Goal: Information Seeking & Learning: Learn about a topic

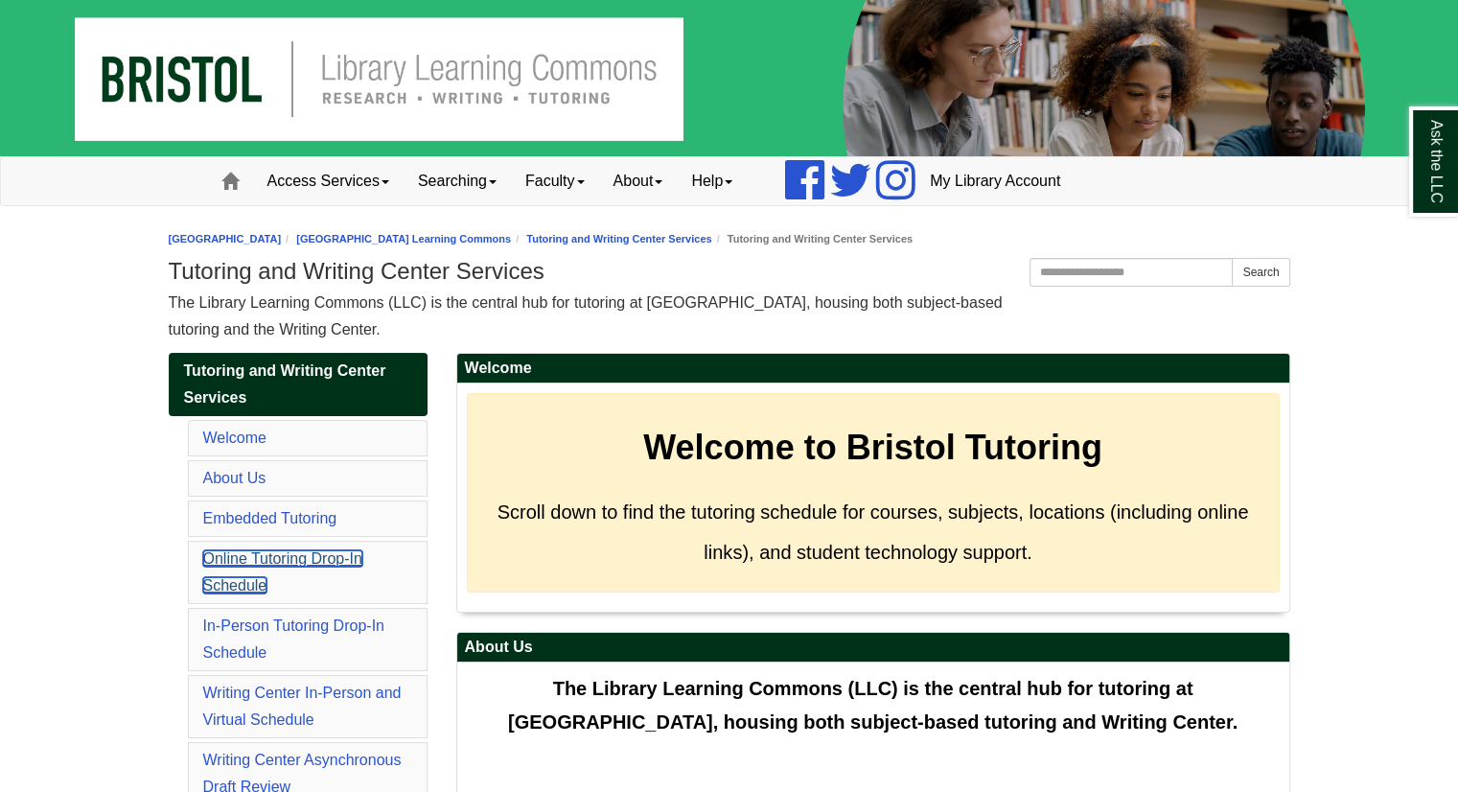
click at [350, 560] on link "Online Tutoring Drop-In Schedule" at bounding box center [282, 571] width 159 height 43
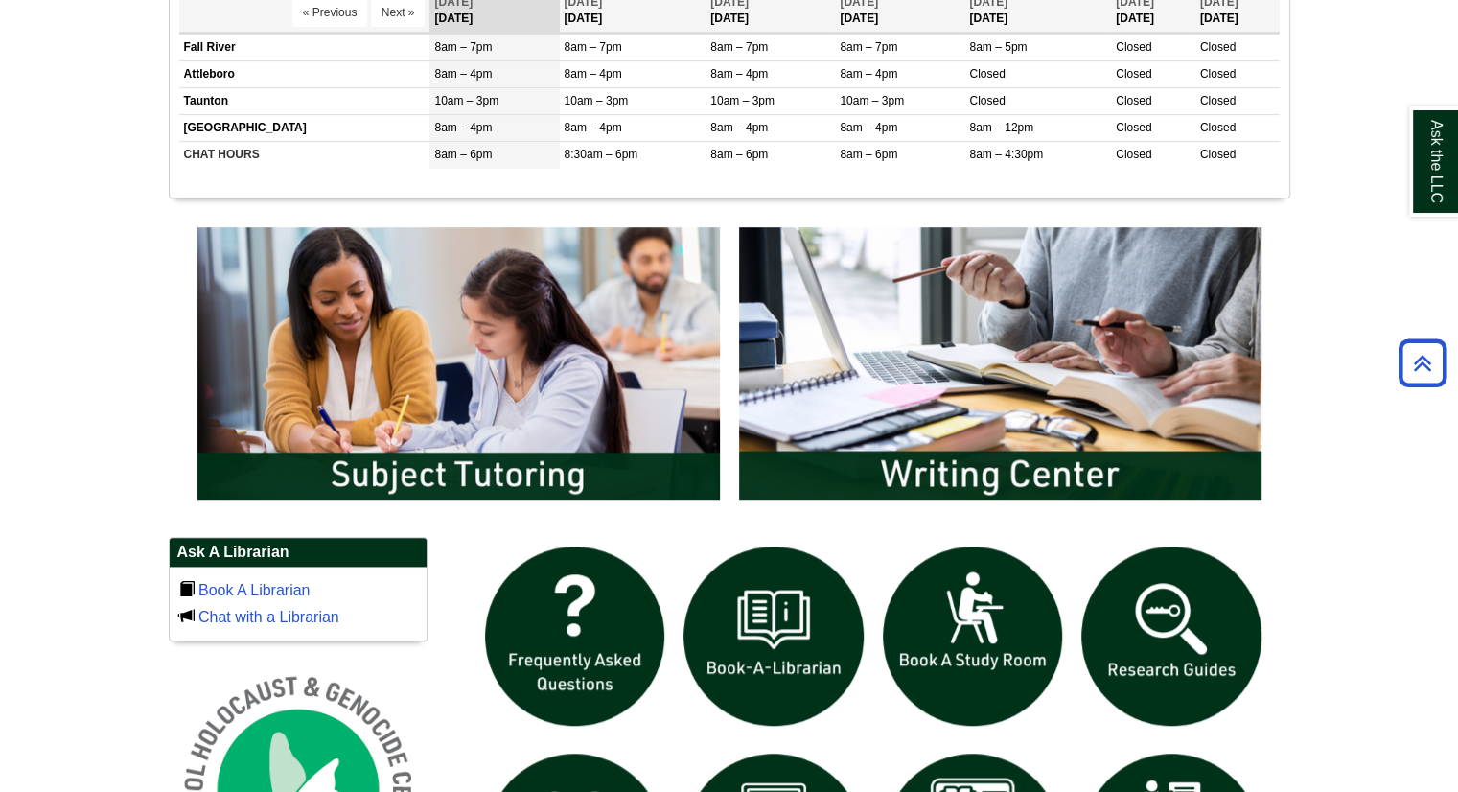
scroll to position [836, 0]
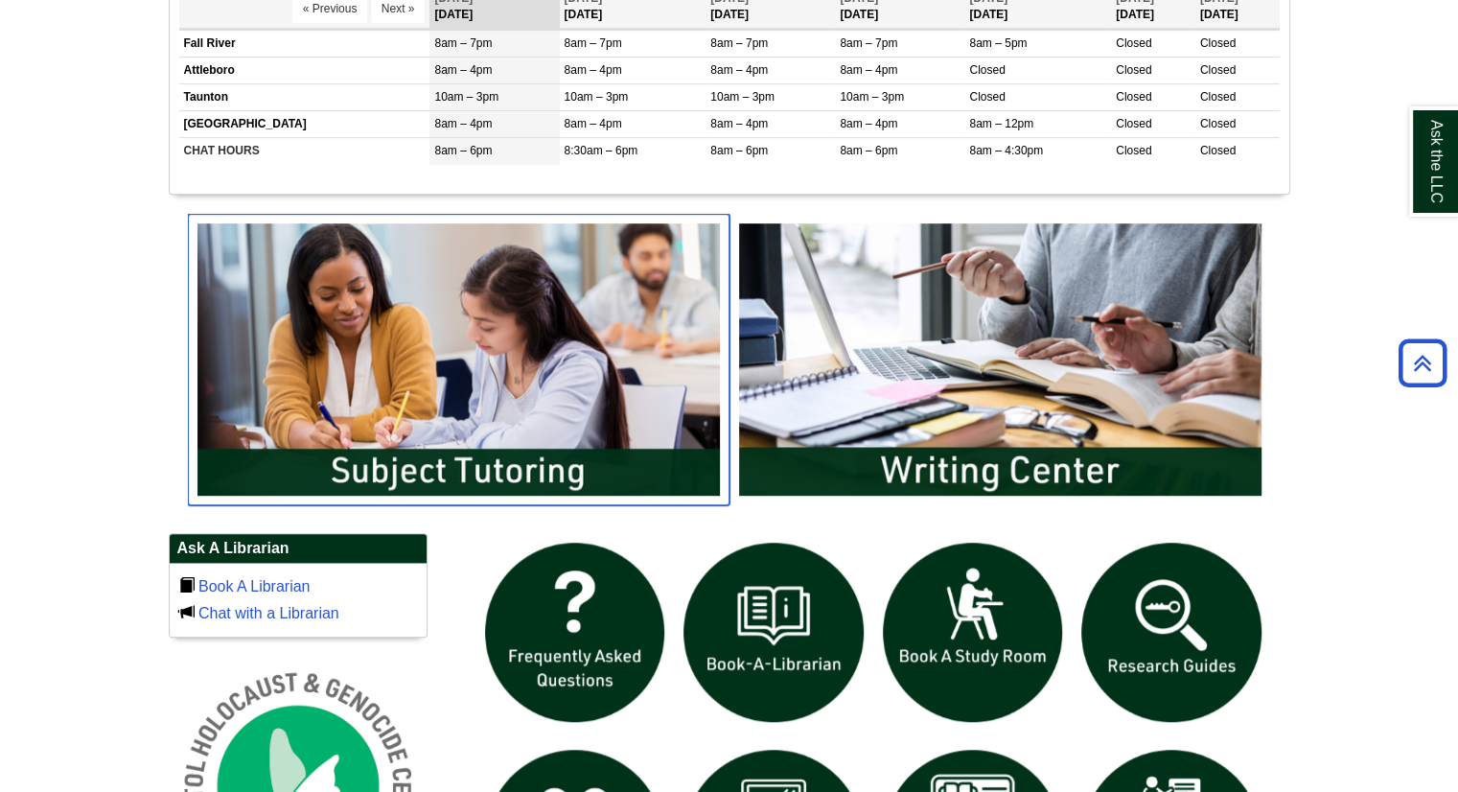
click at [574, 467] on img "slideshow" at bounding box center [459, 359] width 542 height 291
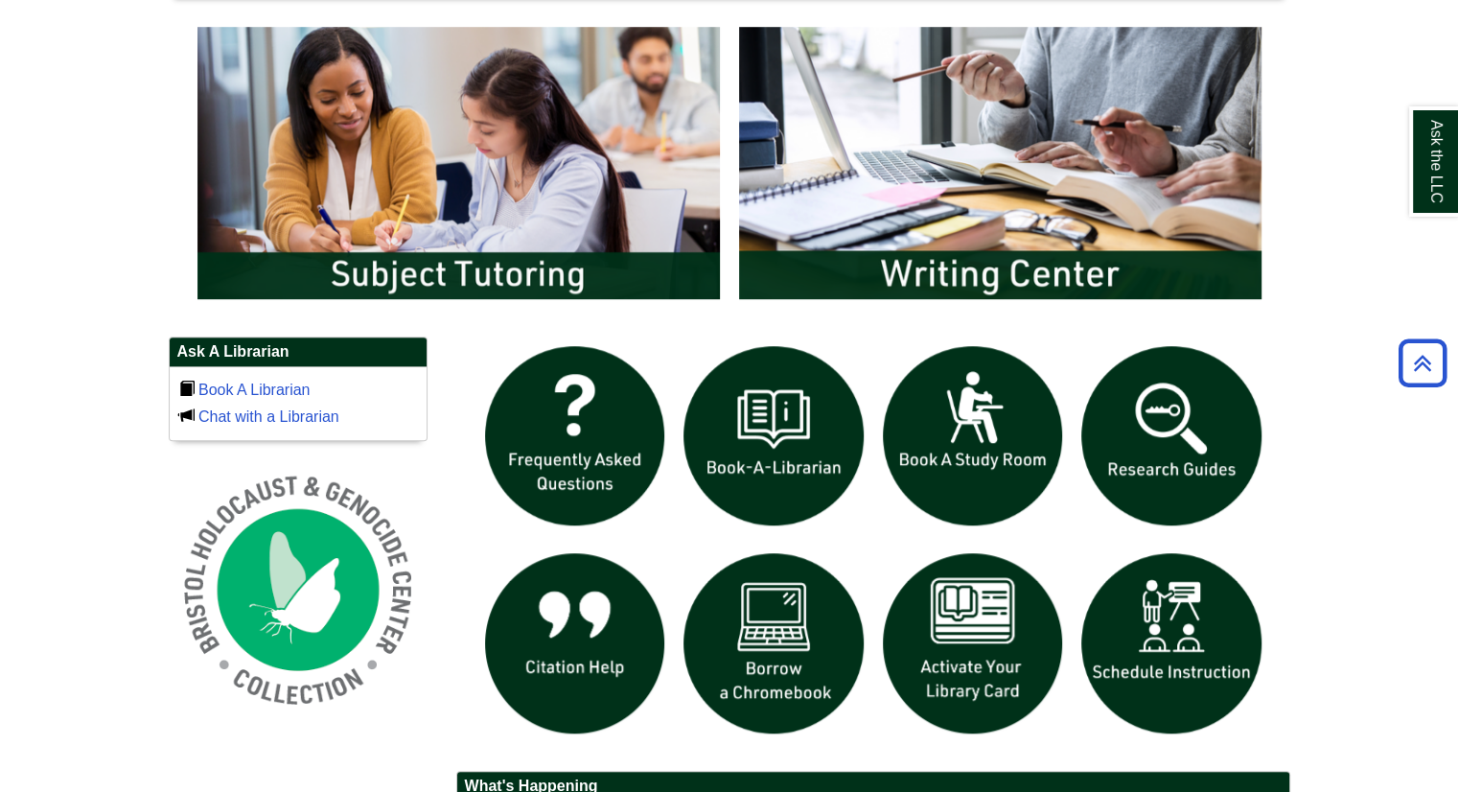
scroll to position [1030, 0]
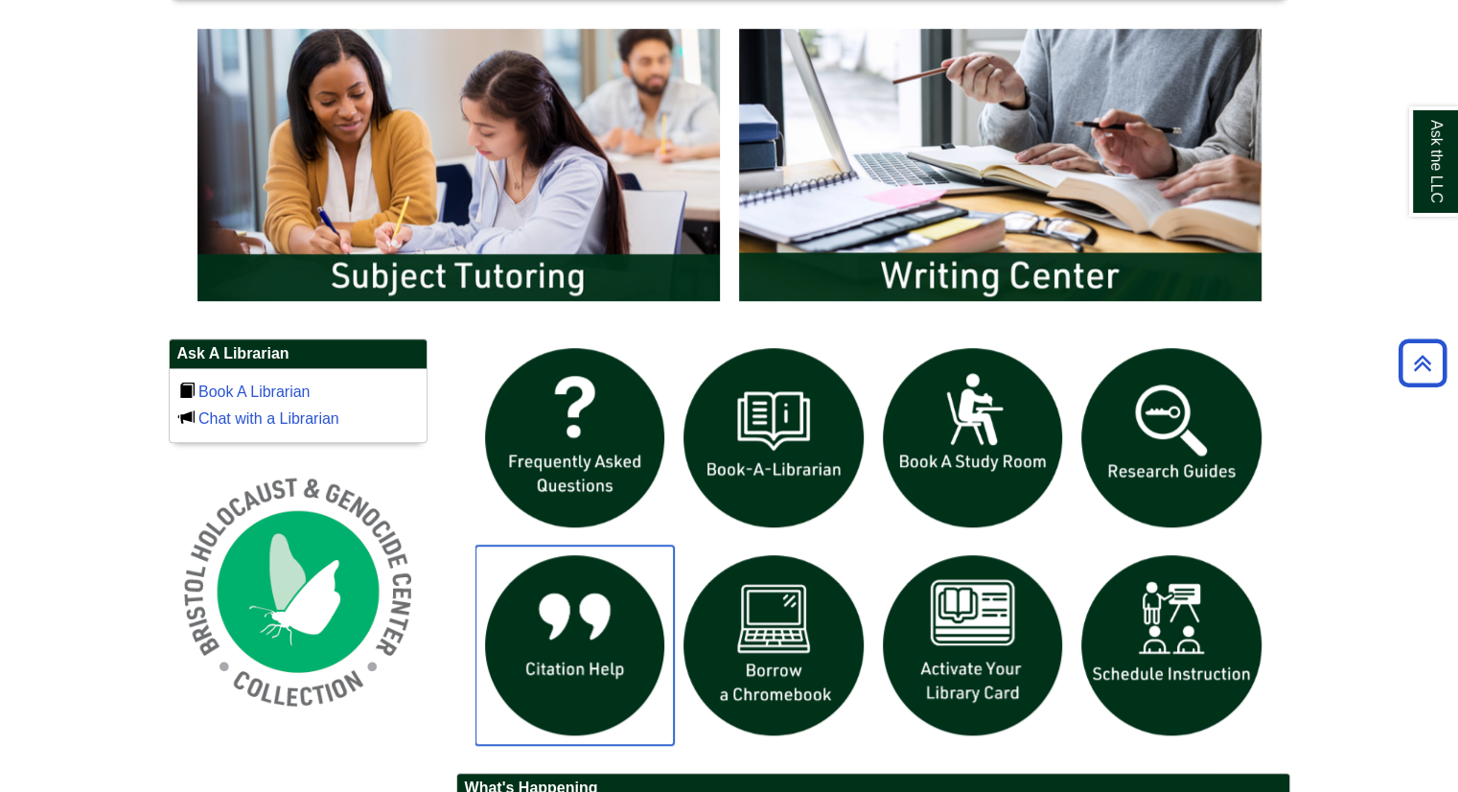
click at [565, 664] on img "slideshow" at bounding box center [574, 644] width 199 height 199
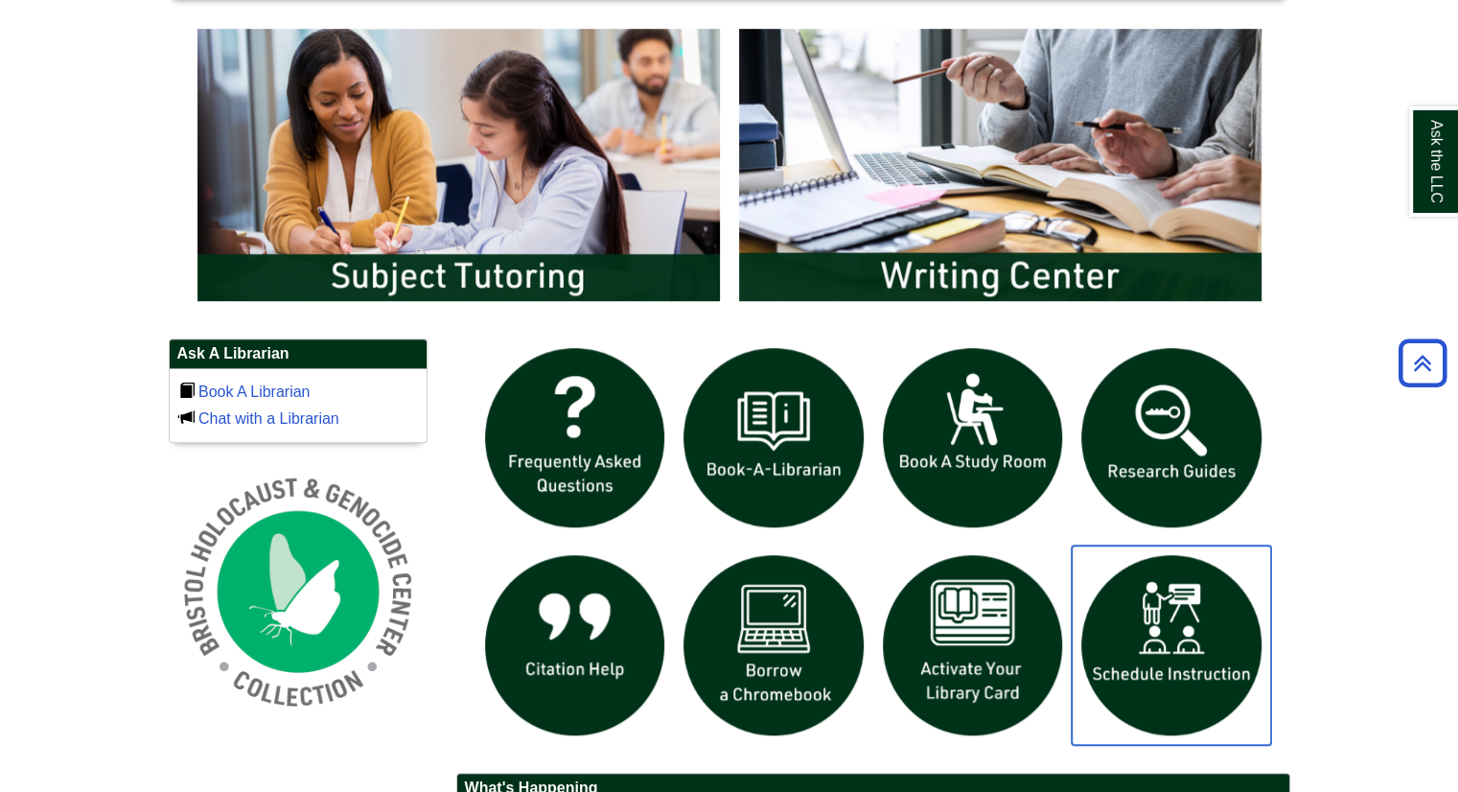
click at [1193, 642] on img "slideshow" at bounding box center [1171, 644] width 199 height 199
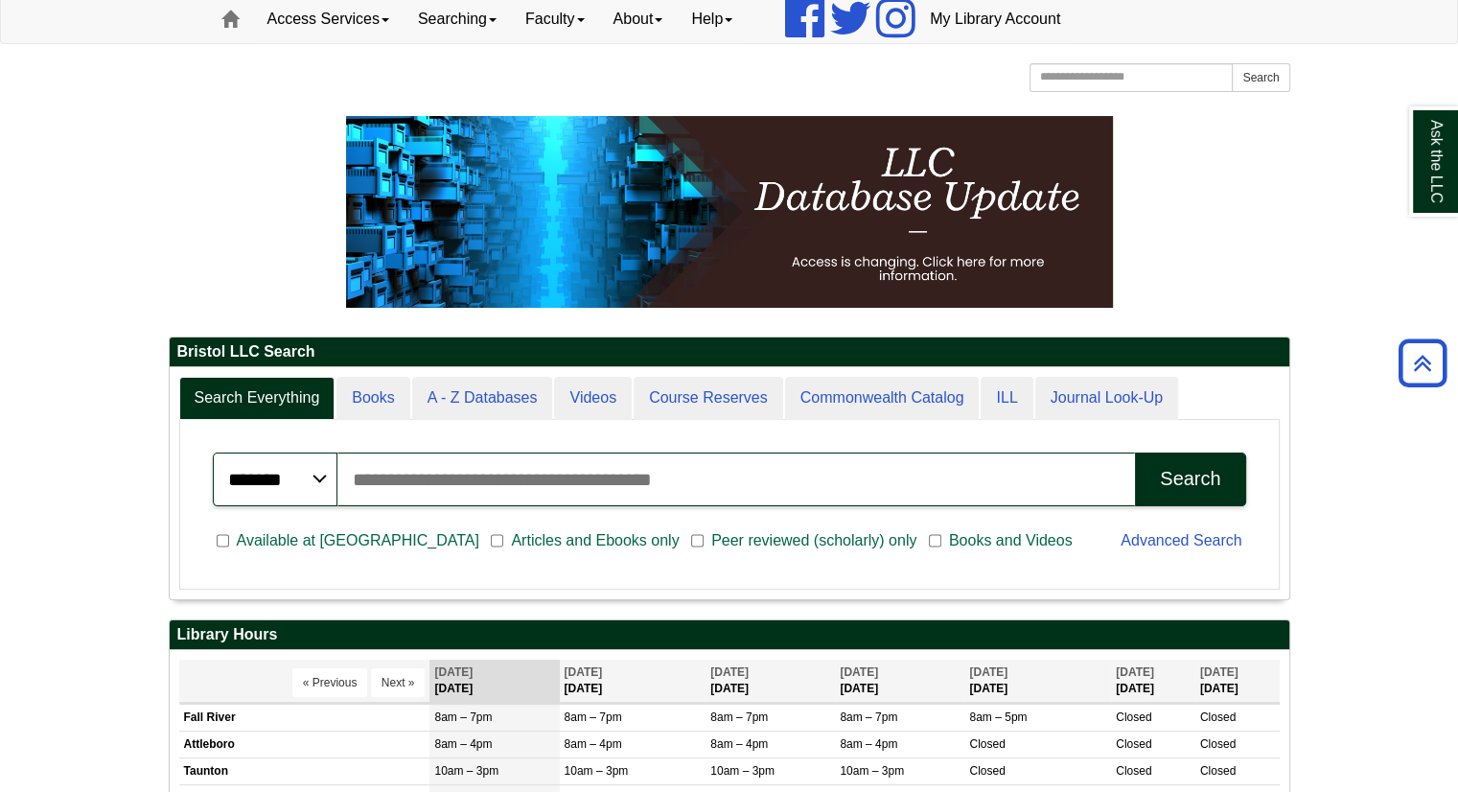
scroll to position [0, 0]
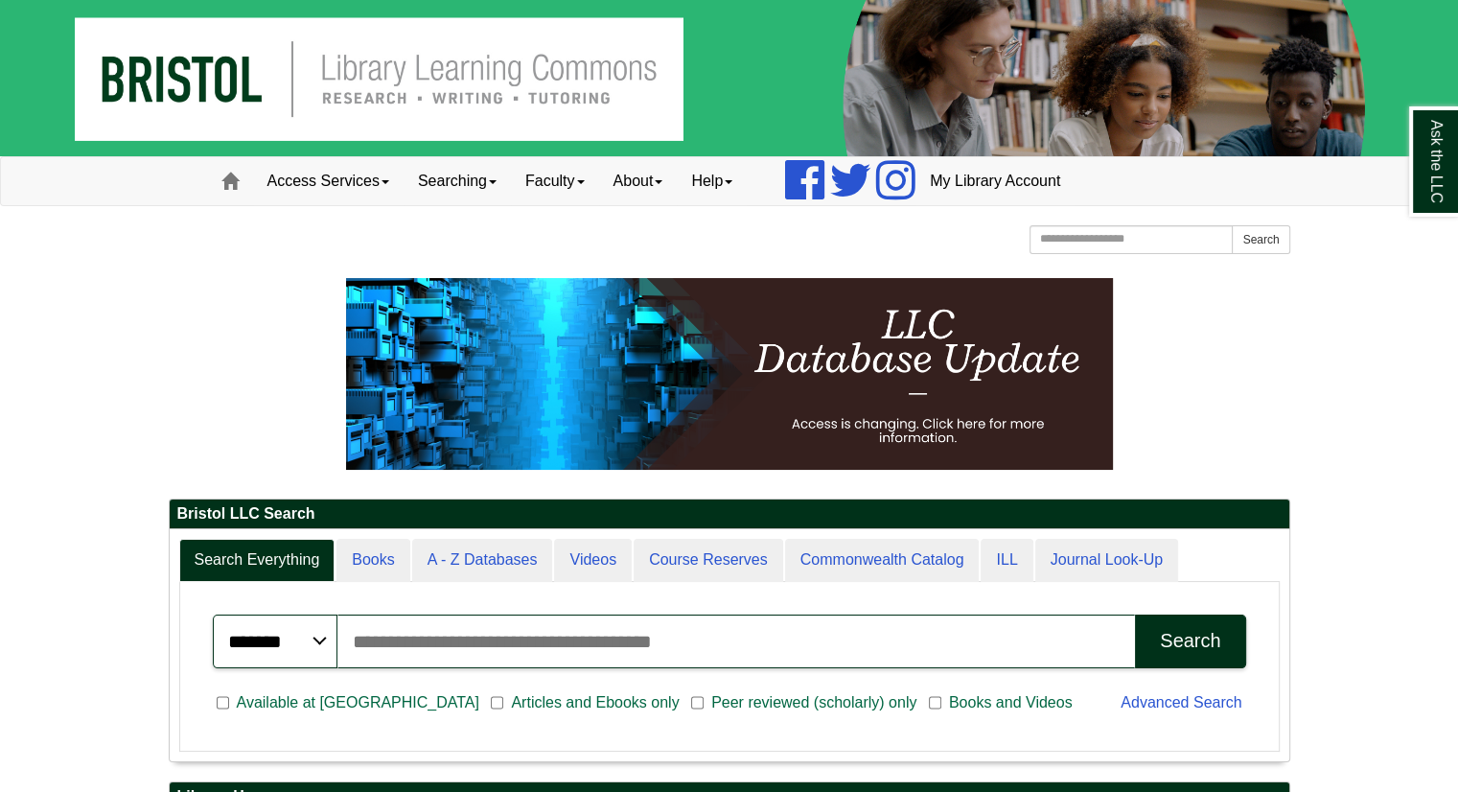
click at [267, 301] on p at bounding box center [729, 374] width 1121 height 192
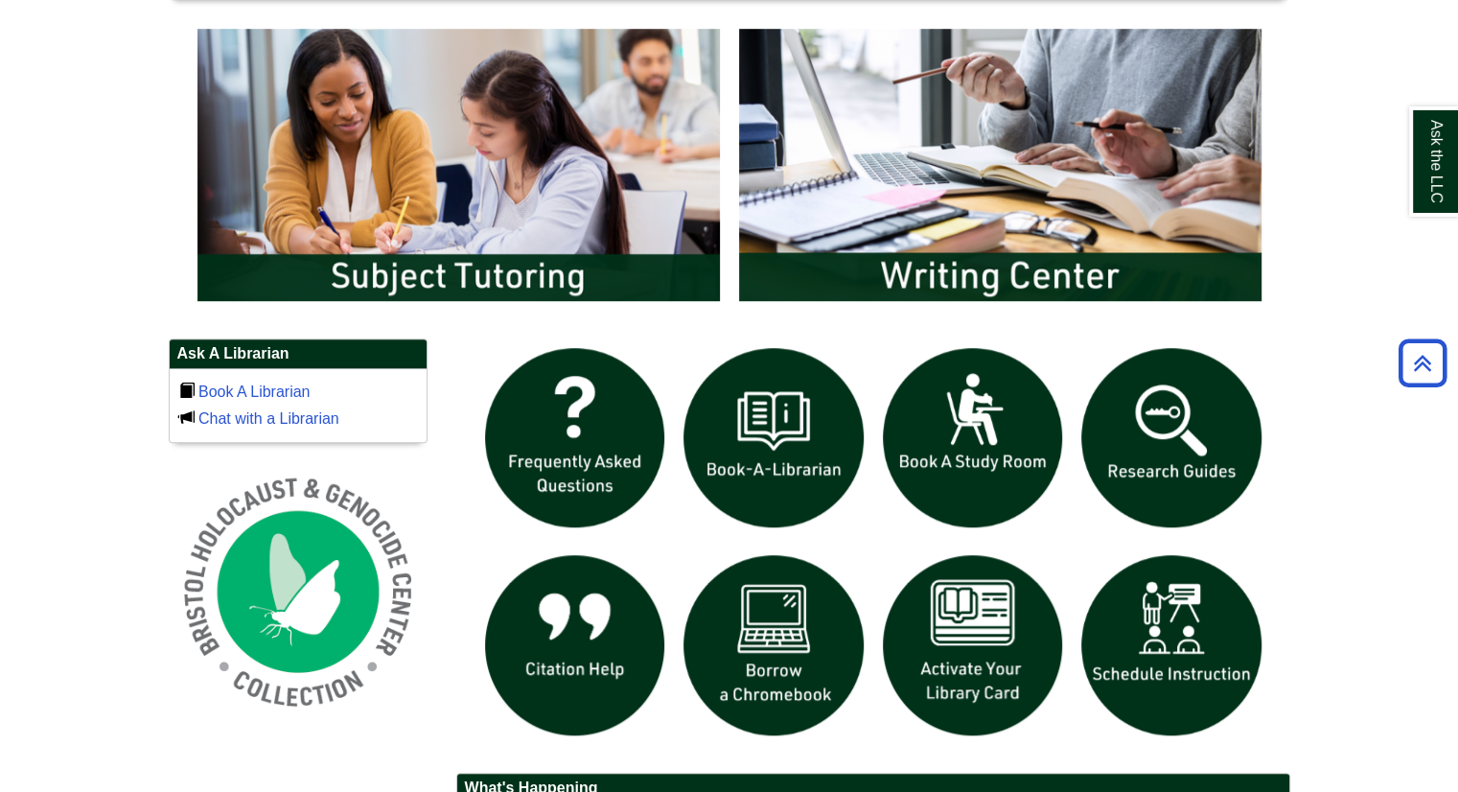
scroll to position [1024, 0]
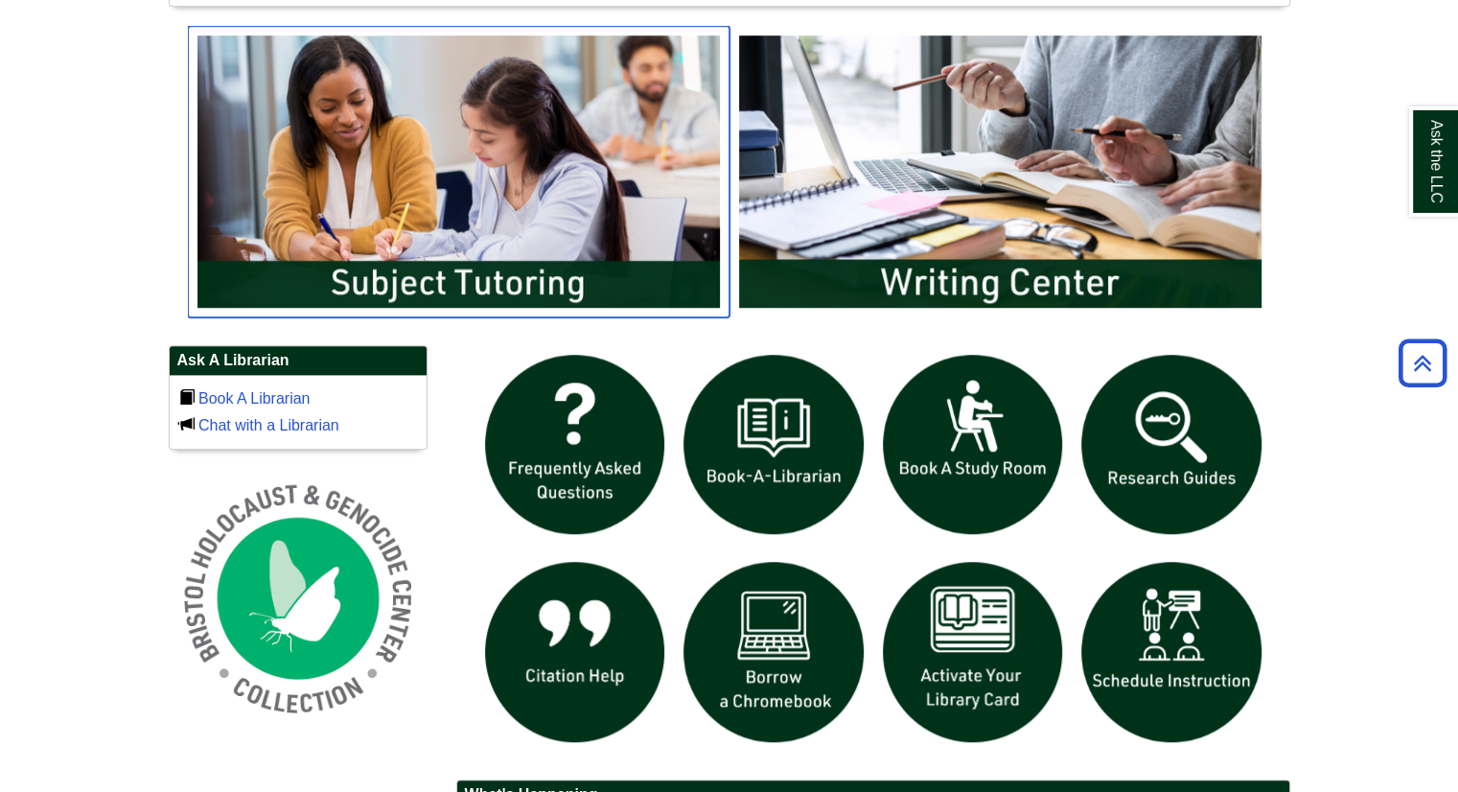
click at [623, 211] on img "slideshow" at bounding box center [459, 171] width 542 height 291
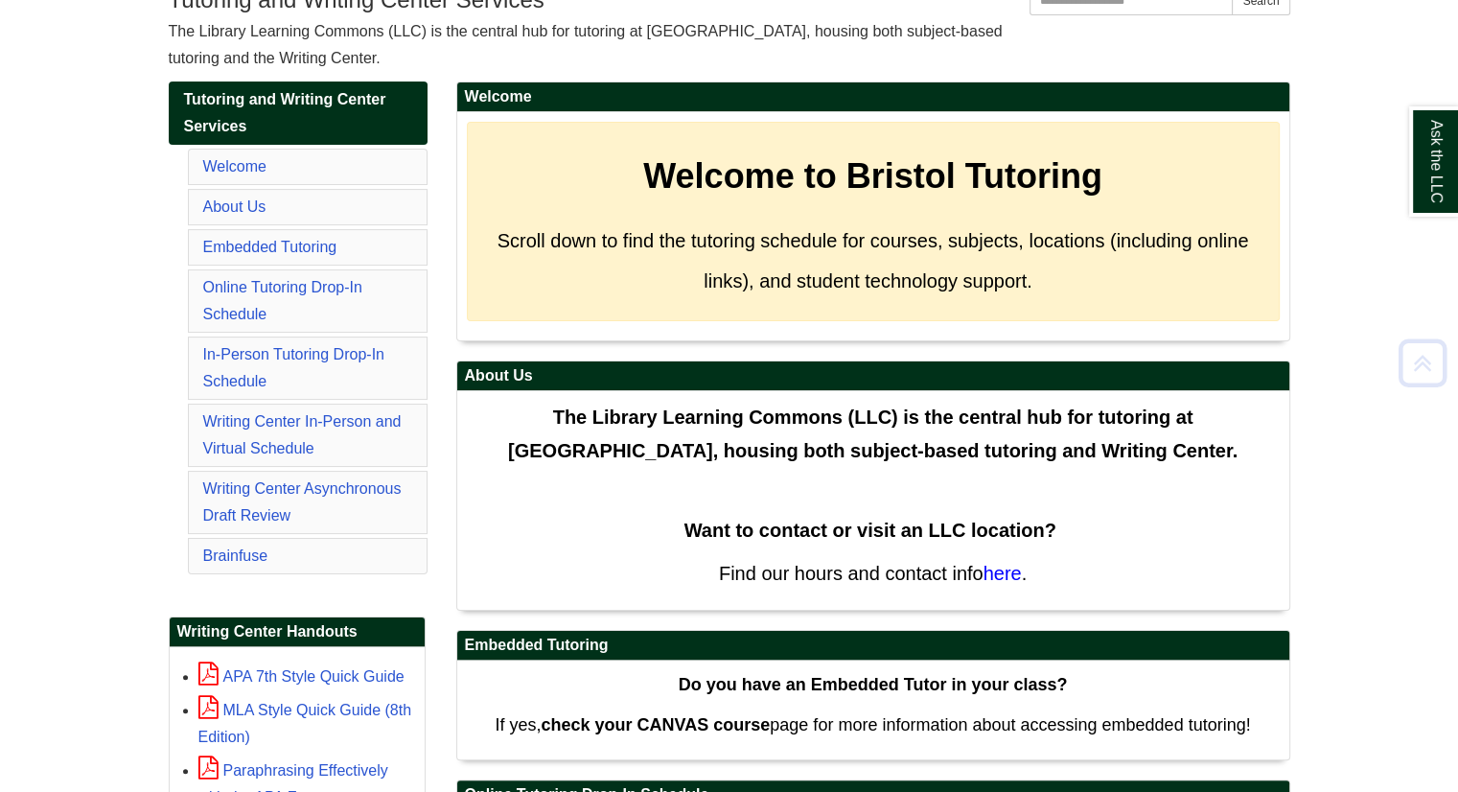
scroll to position [288, 0]
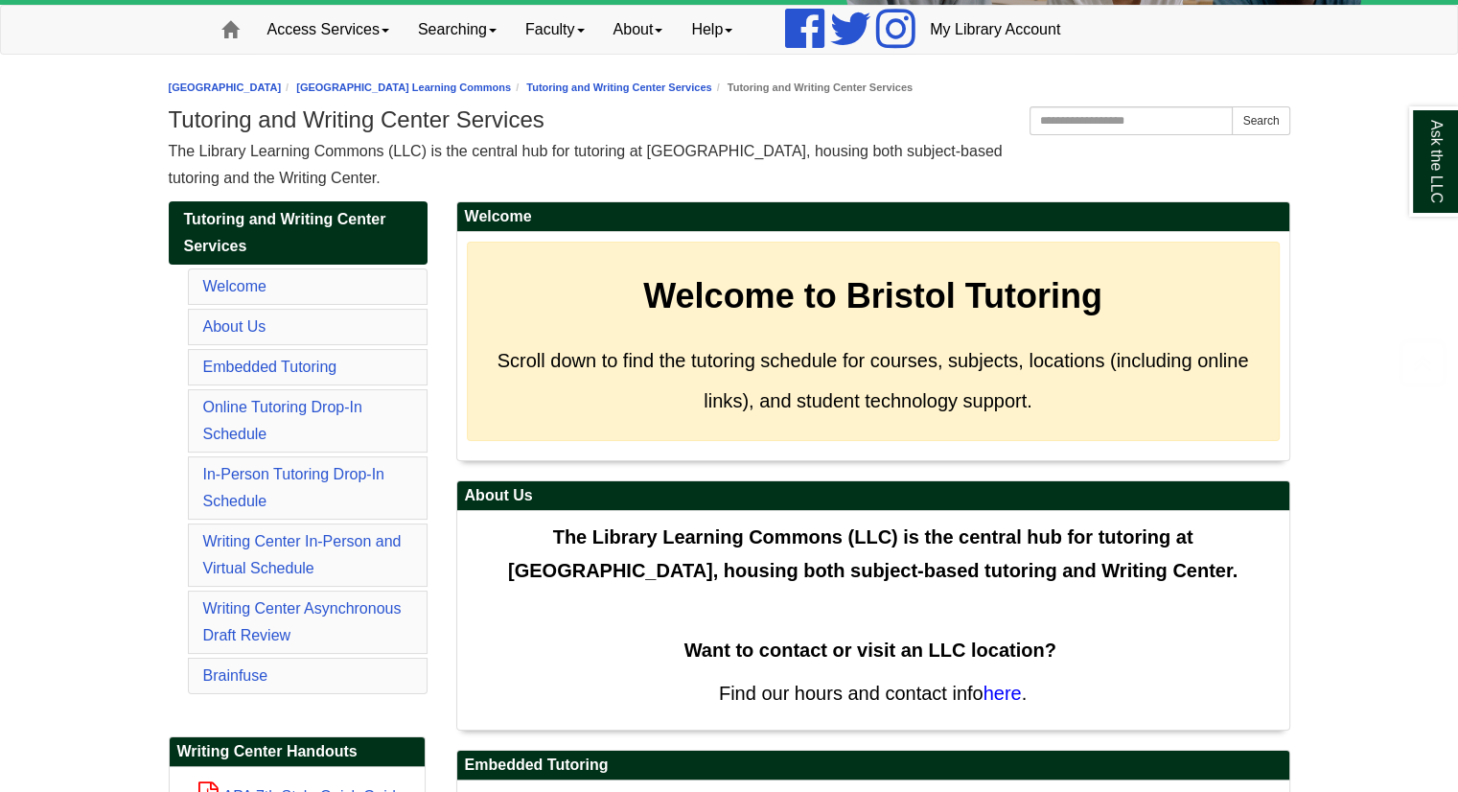
scroll to position [322, 0]
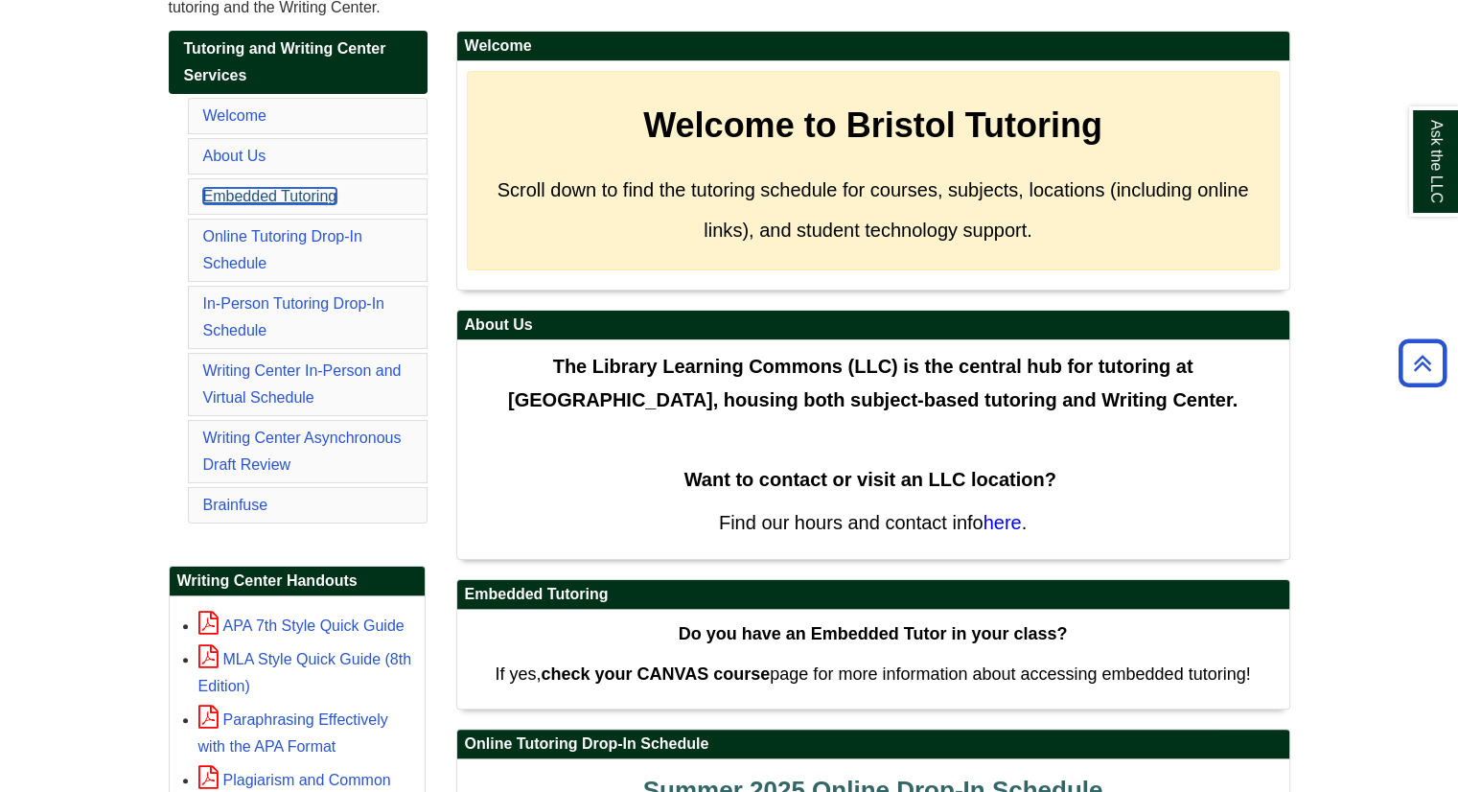
click at [326, 197] on link "Embedded Tutoring" at bounding box center [270, 196] width 134 height 16
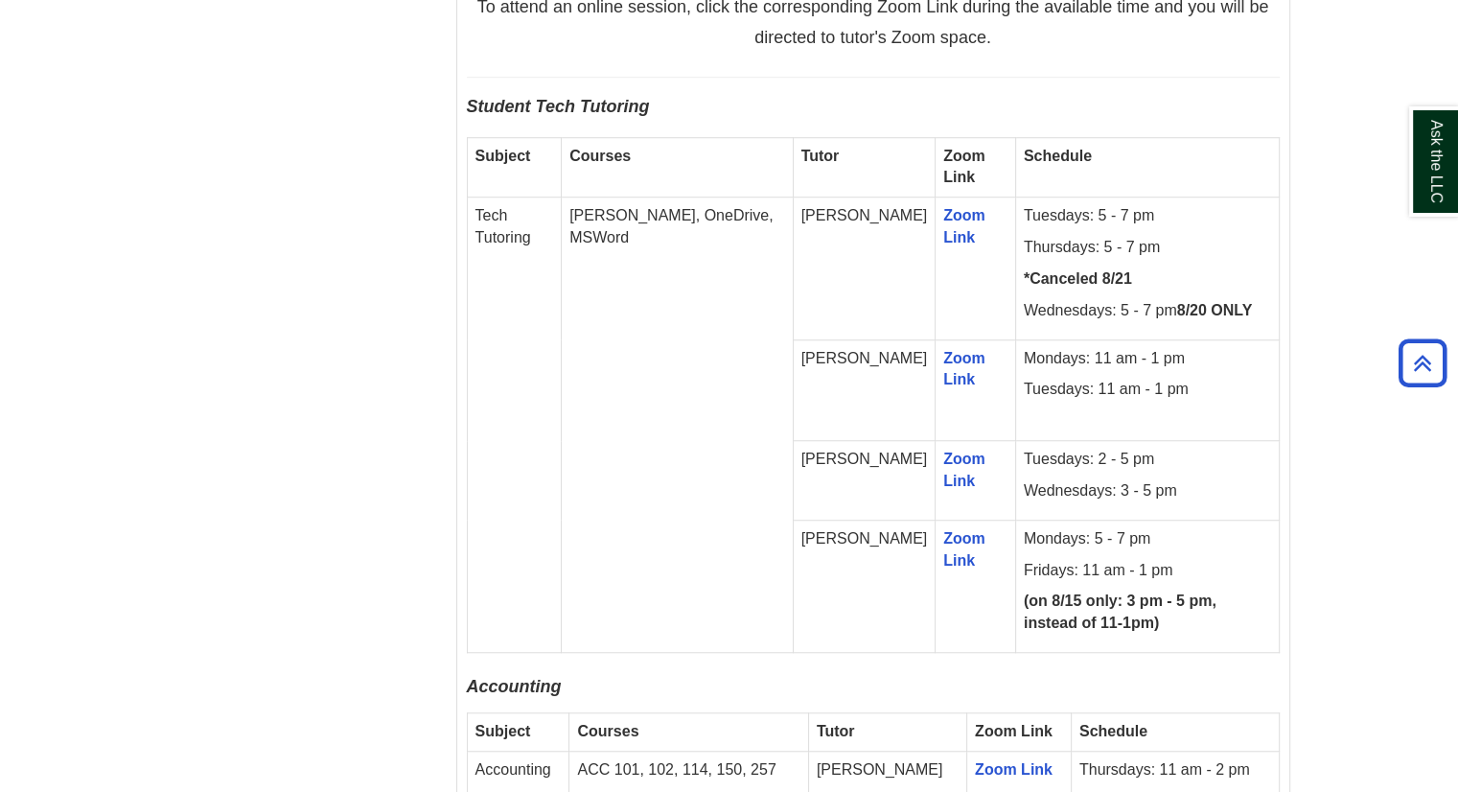
scroll to position [1338, 0]
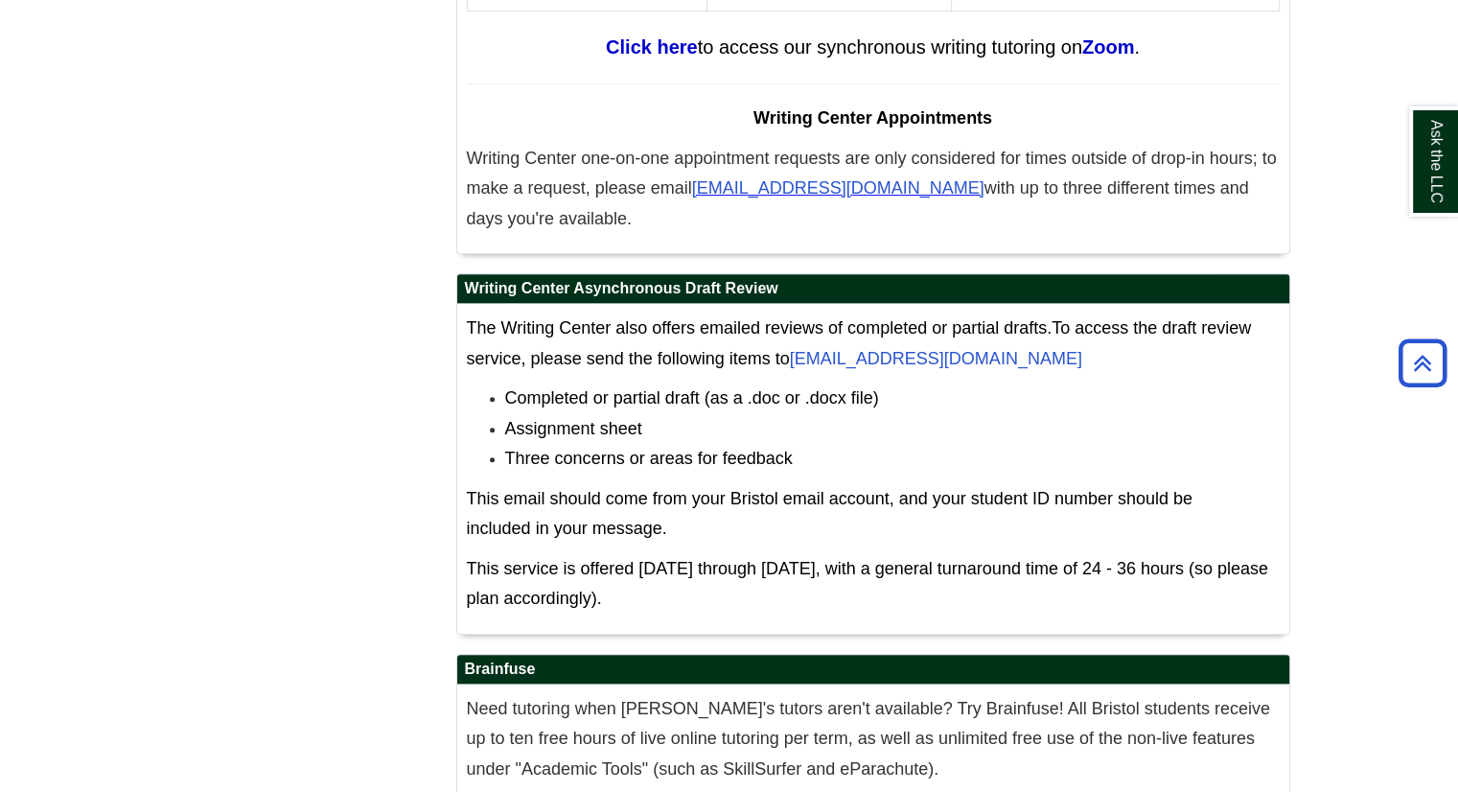
scroll to position [8063, 0]
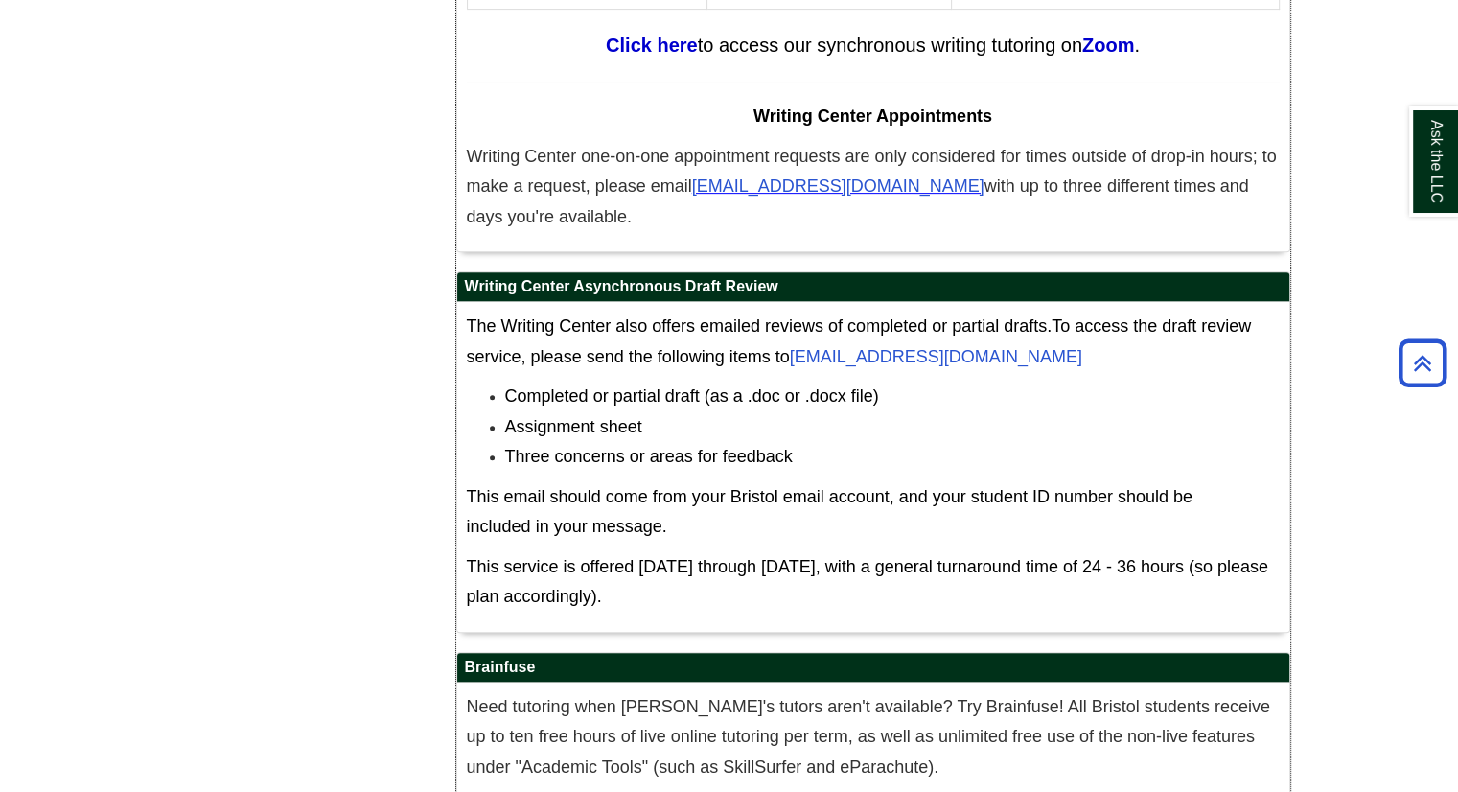
click at [871, 386] on span "Completed or partial draft (as a .doc or .docx file)" at bounding box center [692, 395] width 374 height 19
click at [872, 386] on span "Completed or partial draft (as a .doc or .docx file)" at bounding box center [692, 395] width 374 height 19
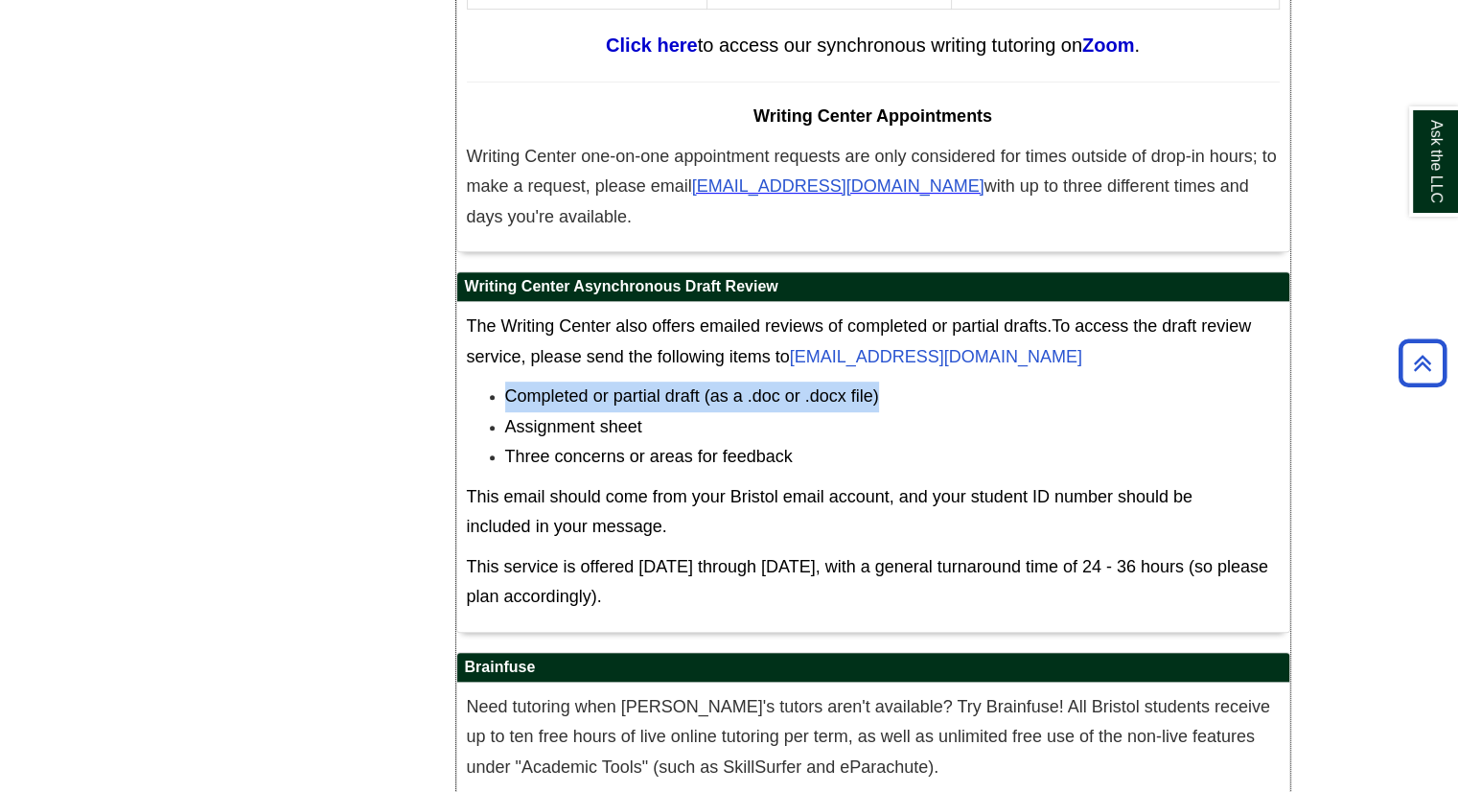
click at [872, 386] on span "Completed or partial draft (as a .doc or .docx file)" at bounding box center [692, 395] width 374 height 19
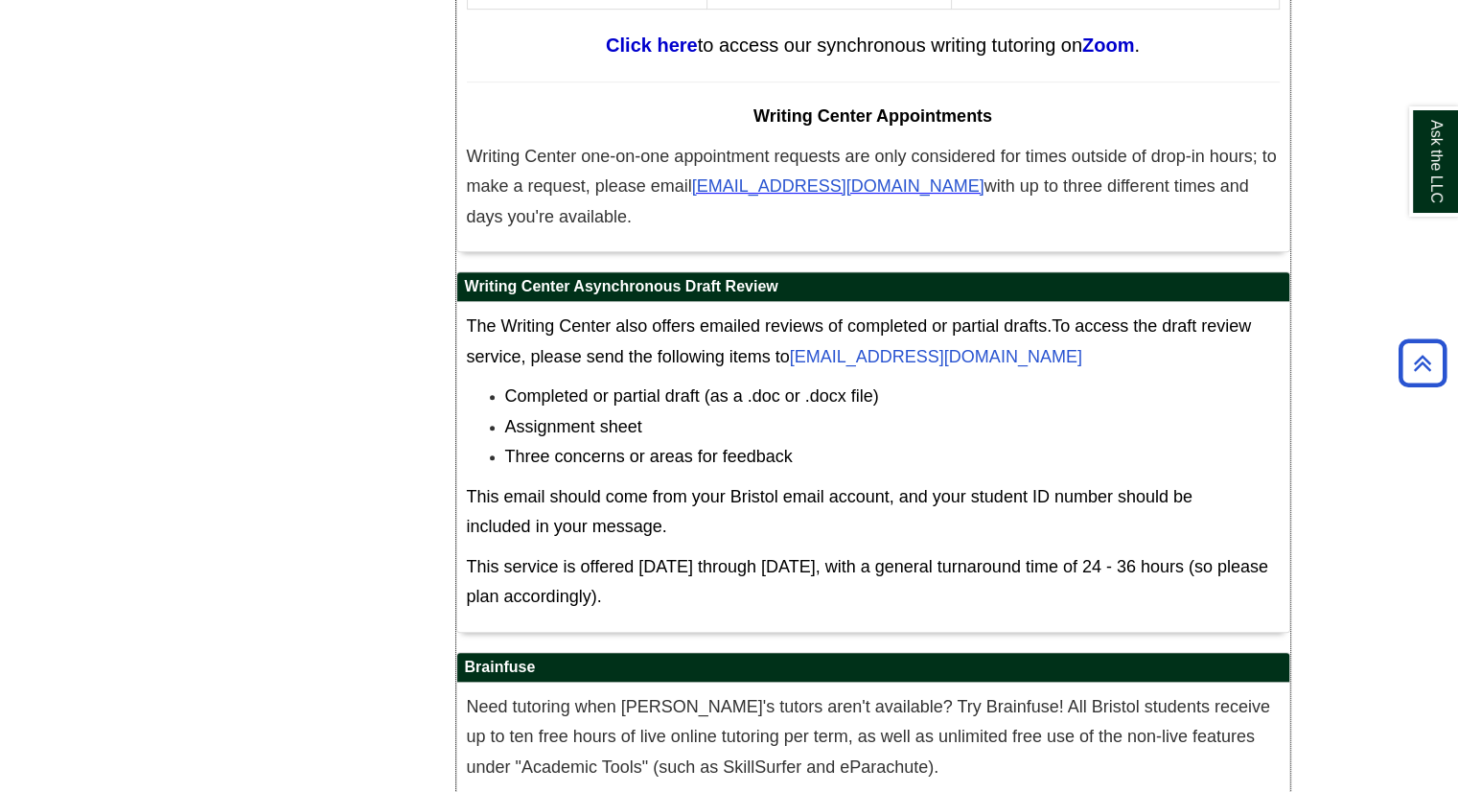
click at [866, 386] on span "Completed or partial draft (as a .doc or .docx file)" at bounding box center [692, 395] width 374 height 19
click at [794, 412] on li "Assignment sheet" at bounding box center [892, 427] width 774 height 31
click at [720, 386] on span "Completed or partial draft (as a .doc or .docx file)" at bounding box center [692, 395] width 374 height 19
click at [721, 386] on span "Completed or partial draft (as a .doc or .docx file)" at bounding box center [692, 395] width 374 height 19
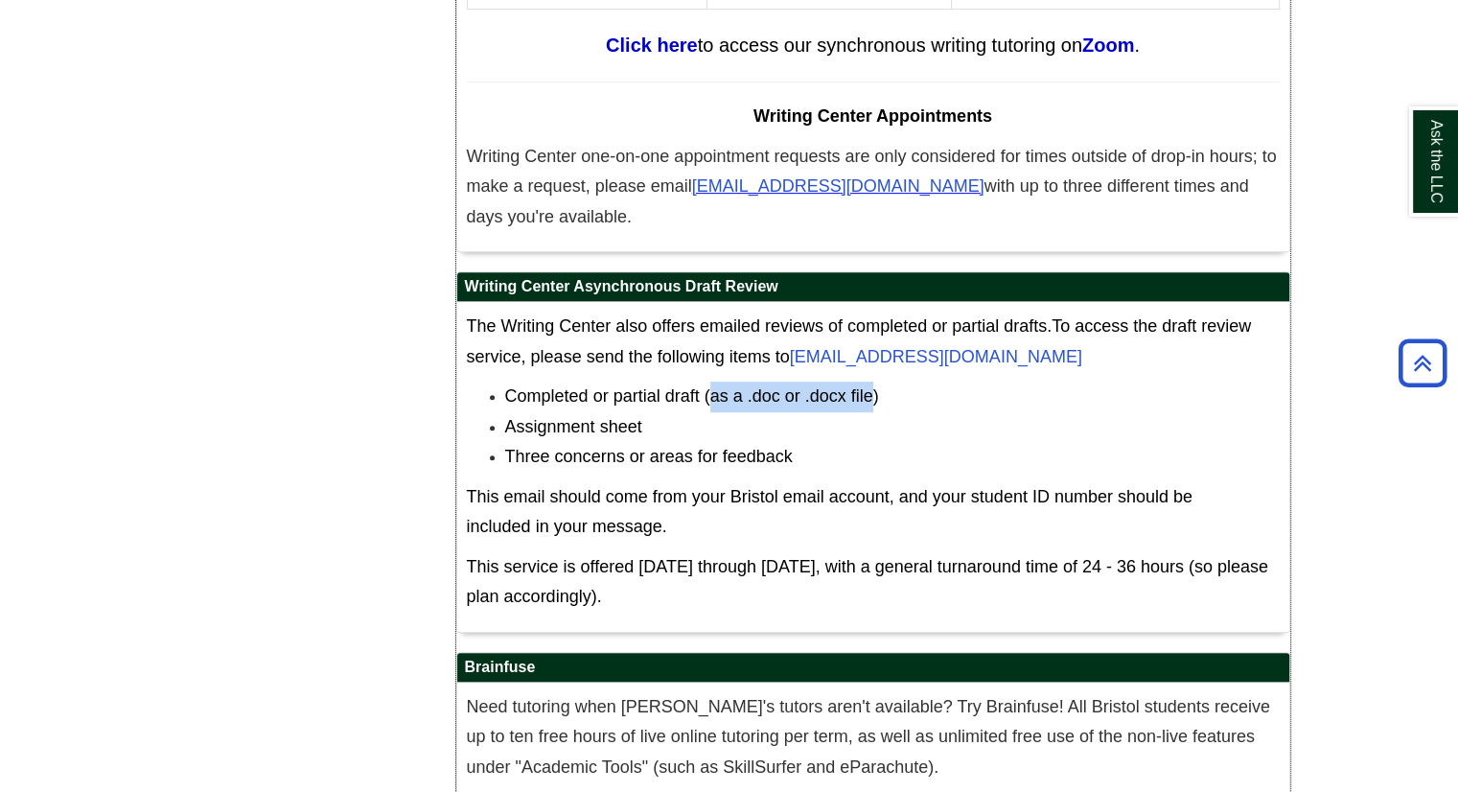
copy span "as a .doc or .docx file"
click at [767, 653] on h2 "Brainfuse" at bounding box center [873, 668] width 832 height 30
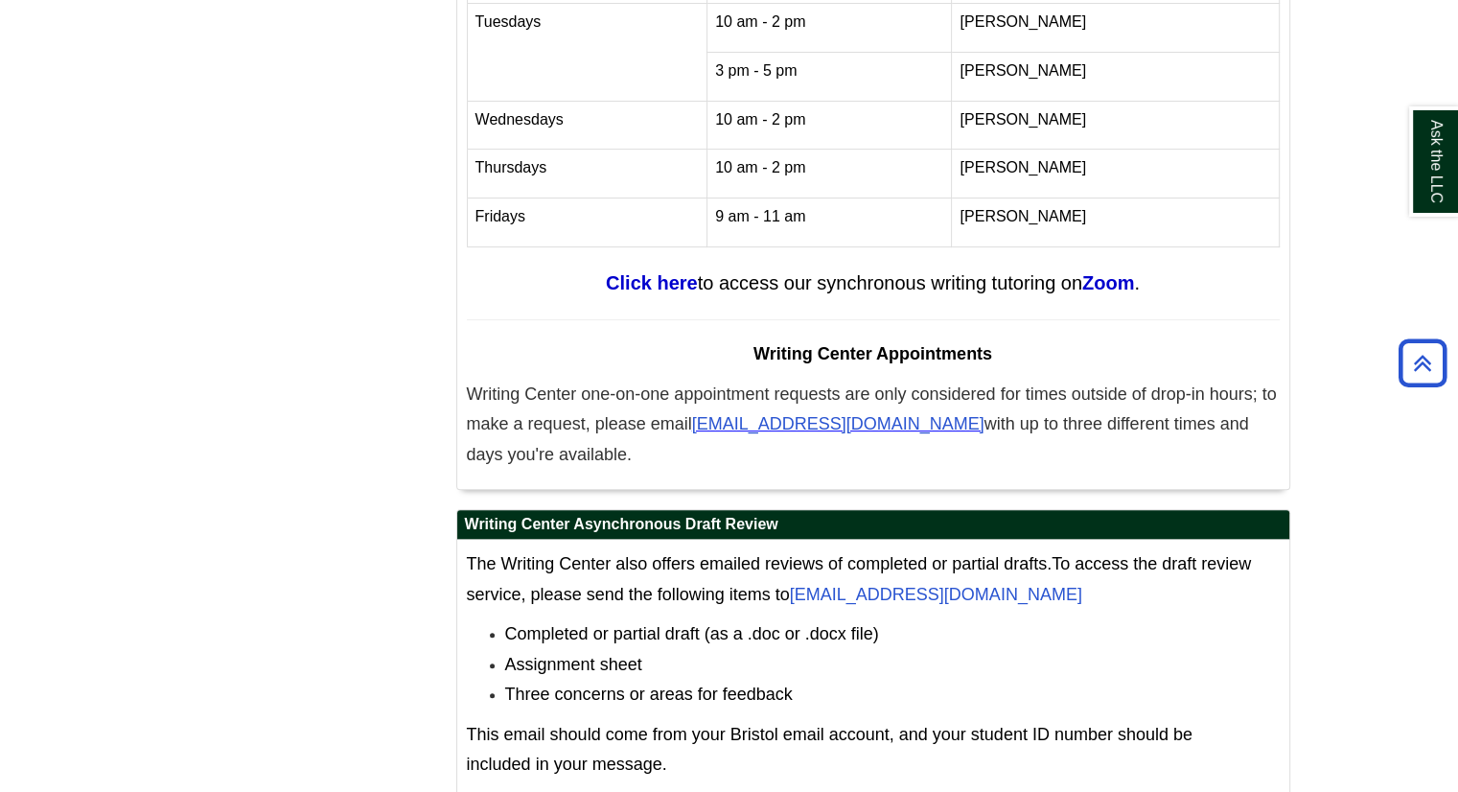
scroll to position [7816, 0]
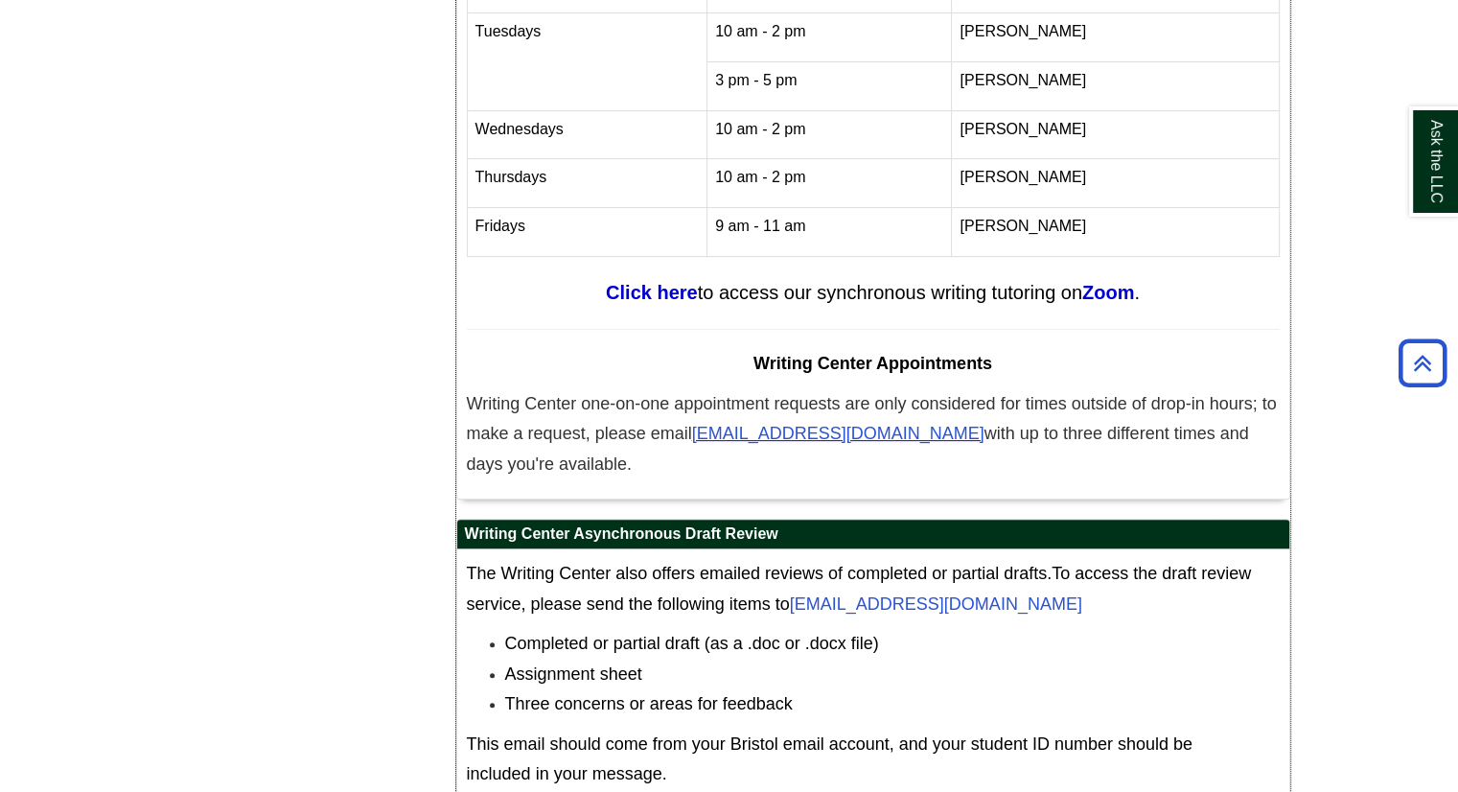
click at [1007, 424] on span "with up to three different times and days you're available." at bounding box center [858, 449] width 782 height 50
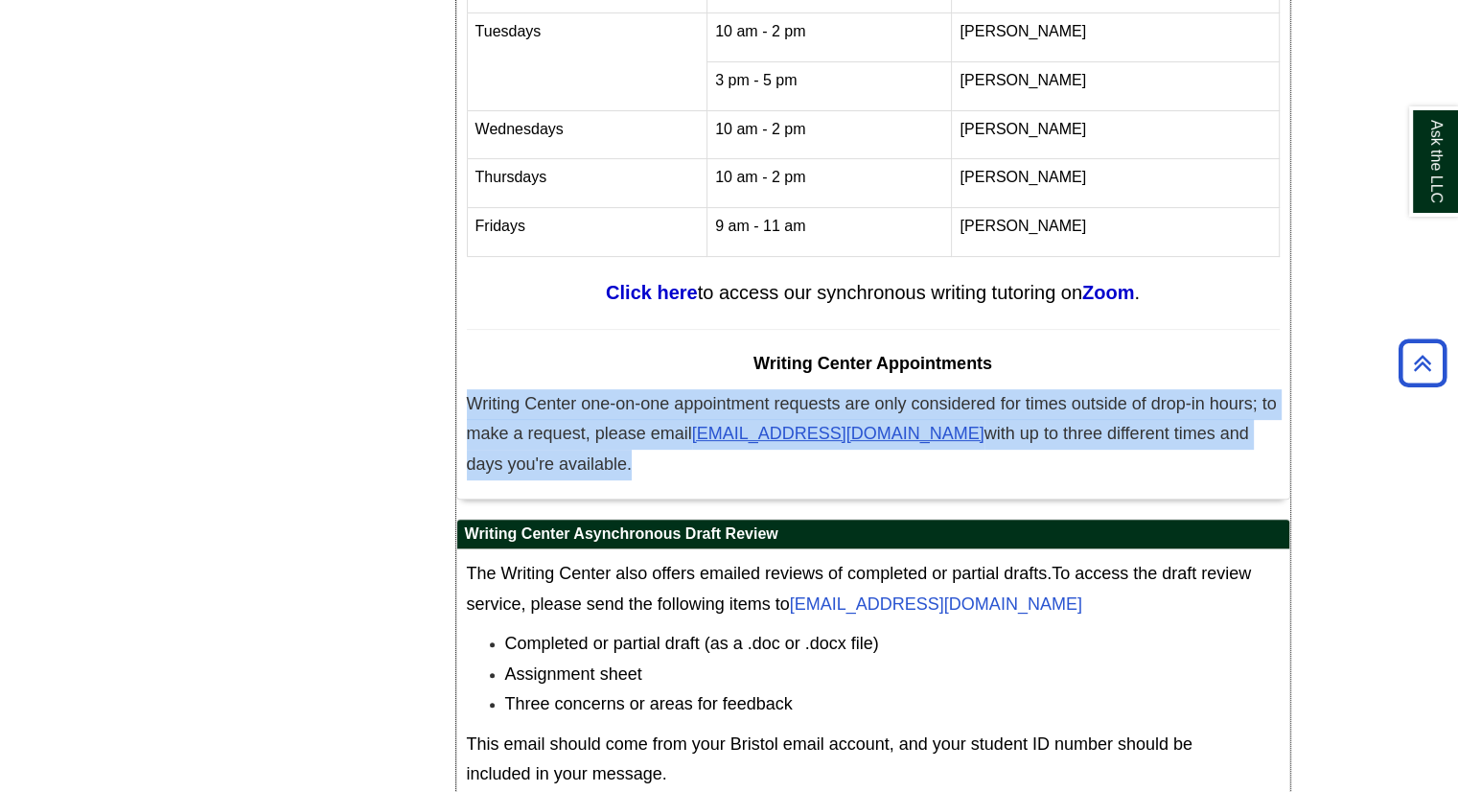
click at [1007, 424] on span "with up to three different times and days you're available." at bounding box center [858, 449] width 782 height 50
drag, startPoint x: 1007, startPoint y: 277, endPoint x: 999, endPoint y: 283, distance: 10.4
click at [999, 424] on span "with up to three different times and days you're available." at bounding box center [858, 449] width 782 height 50
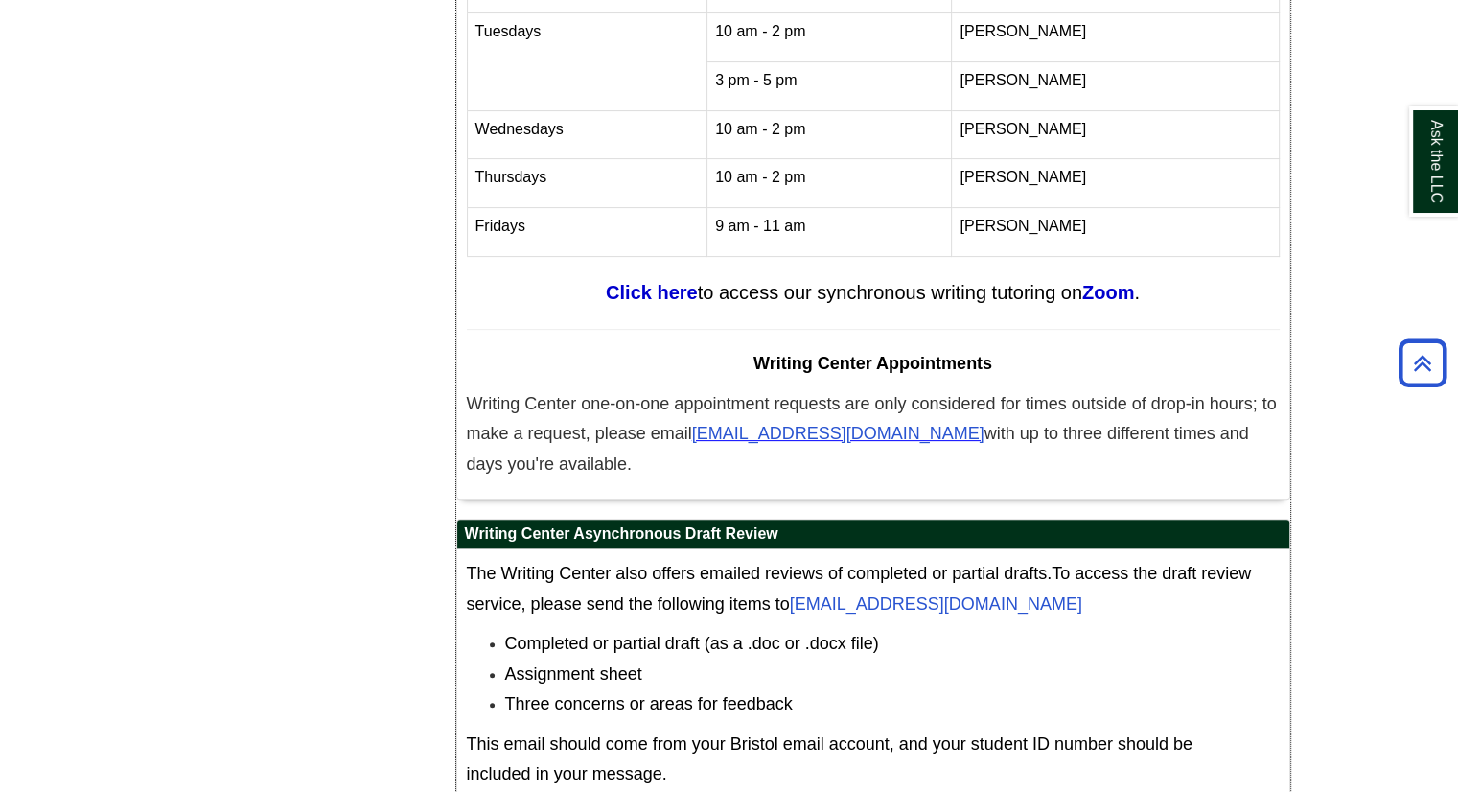
copy span "WritingCenter@bristolcc.edu"
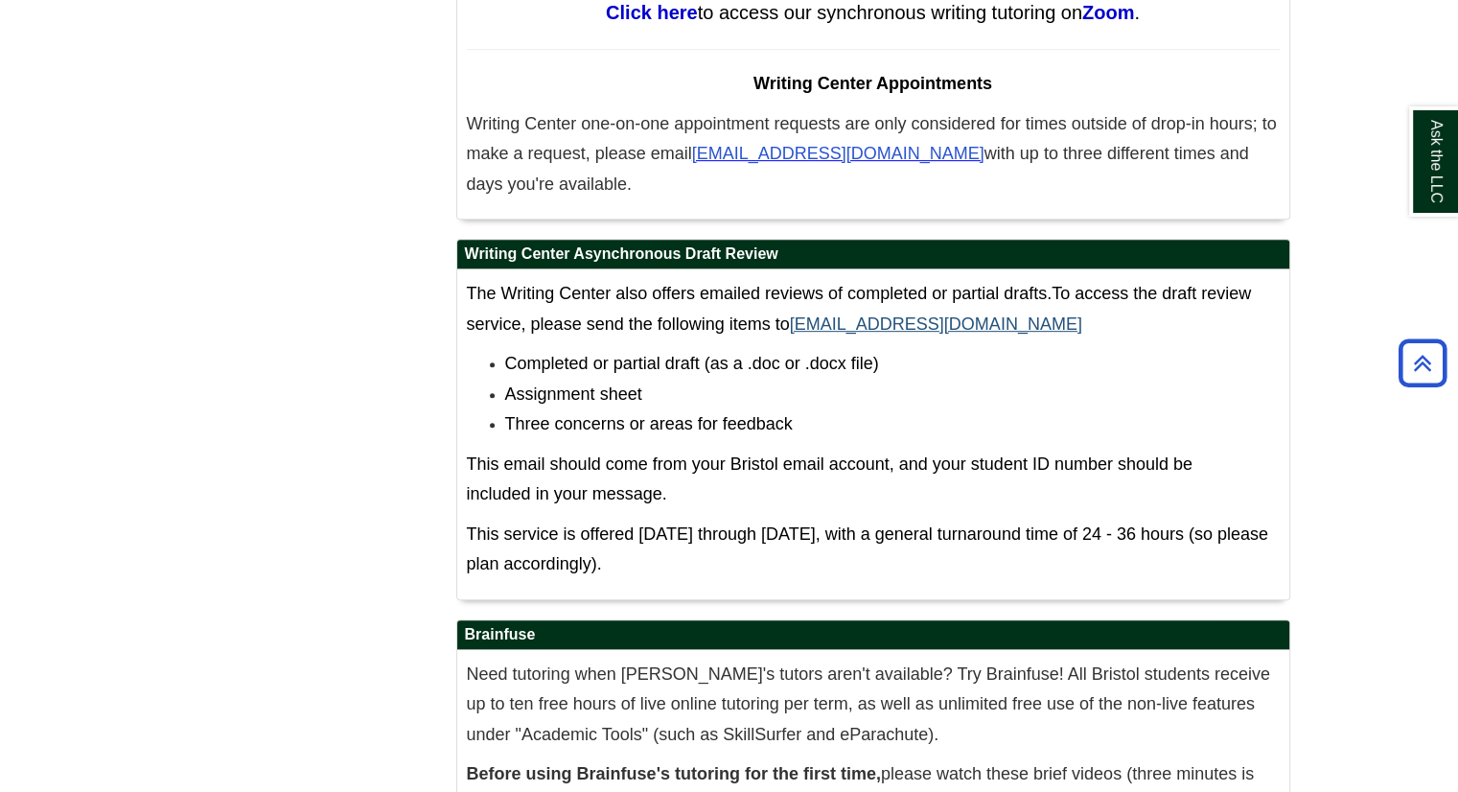
scroll to position [8128, 0]
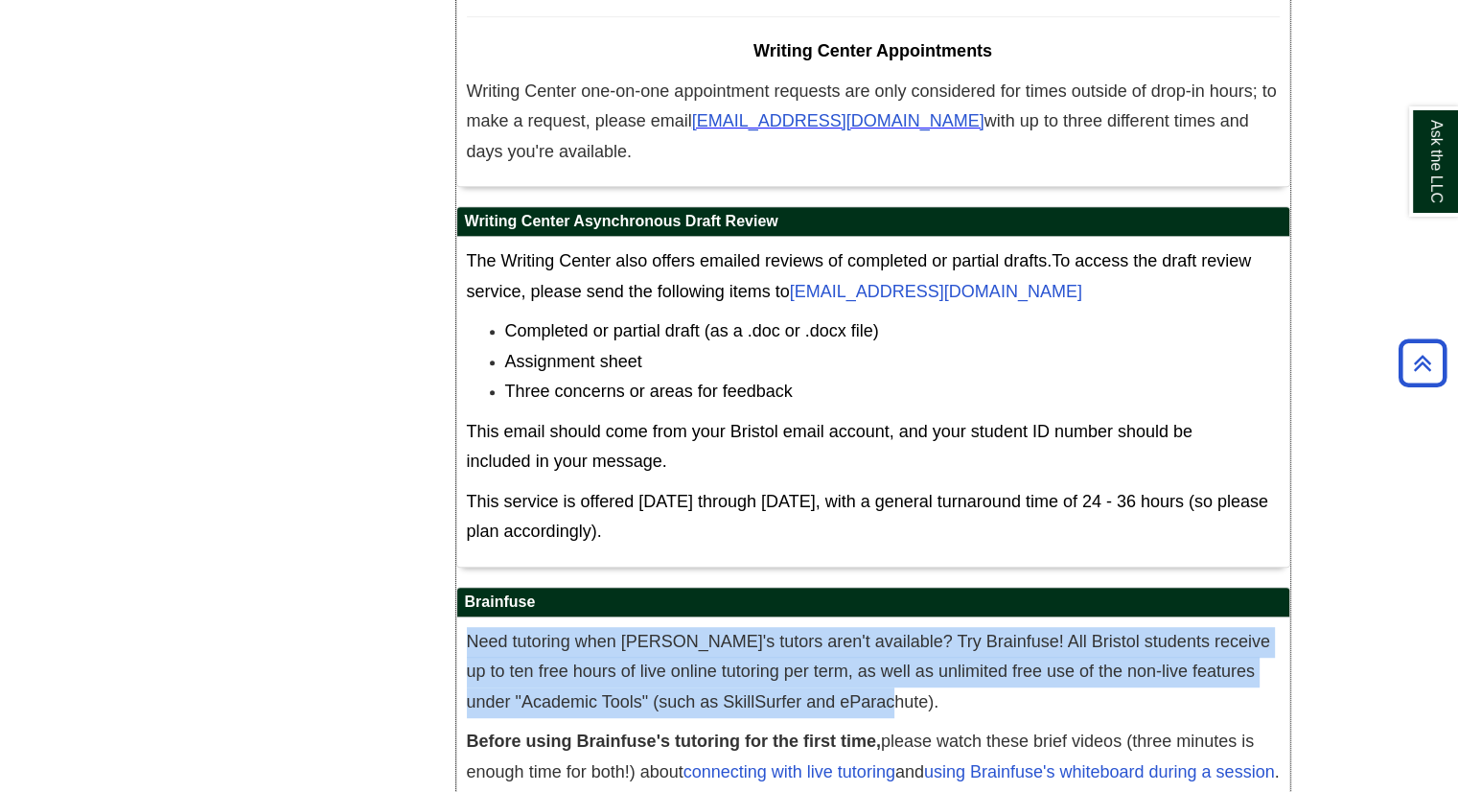
copy span "Need tutoring when Bristol's tutors aren't available? Try Brainfuse! All Bristo…"
click at [969, 627] on p "Need tutoring when Bristol's tutors aren't available? Try Brainfuse! All Bristo…" at bounding box center [873, 672] width 813 height 91
